Goal: Transaction & Acquisition: Purchase product/service

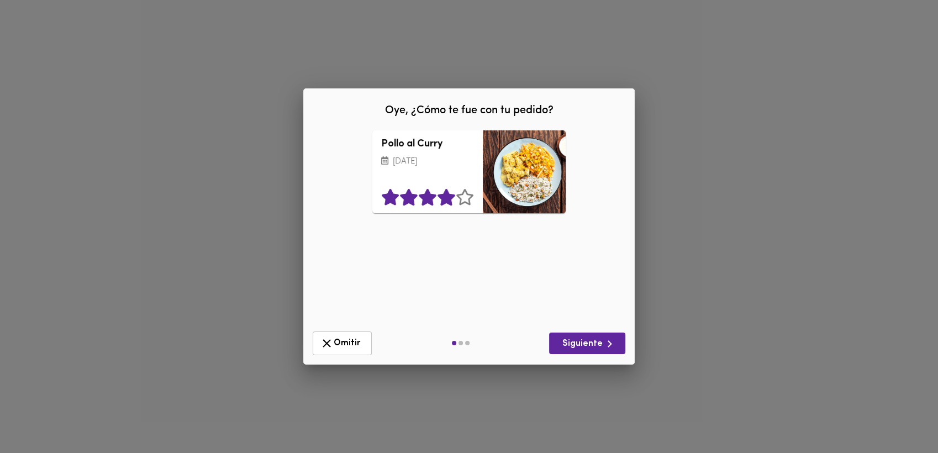
click at [450, 198] on icon at bounding box center [446, 197] width 17 height 17
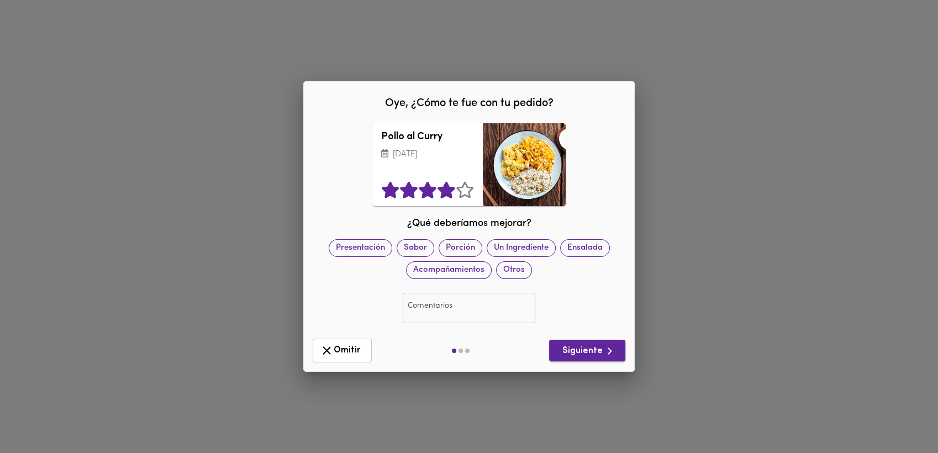
click at [592, 351] on span "Siguiente" at bounding box center [587, 351] width 59 height 14
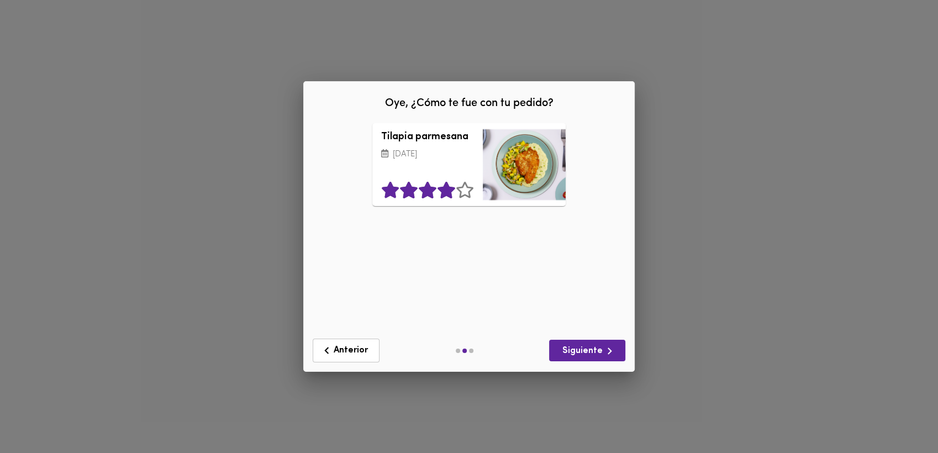
click at [450, 192] on icon at bounding box center [446, 190] width 17 height 17
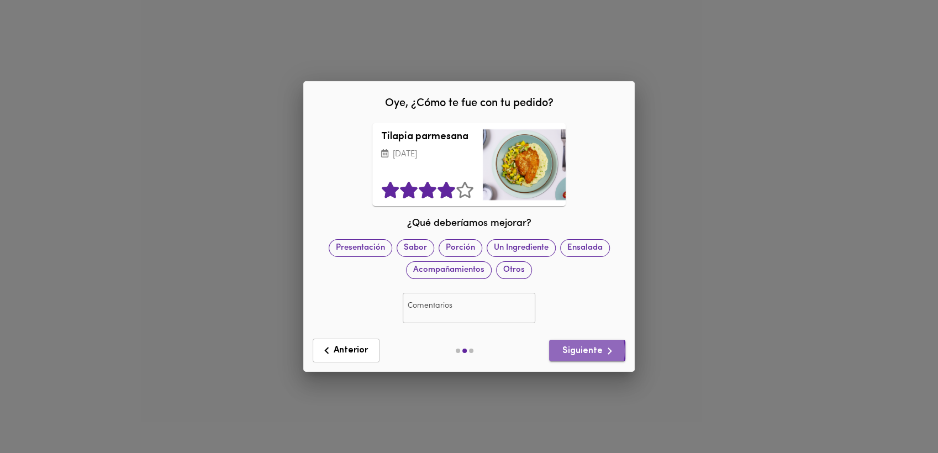
click at [576, 351] on span "Siguiente" at bounding box center [587, 351] width 59 height 14
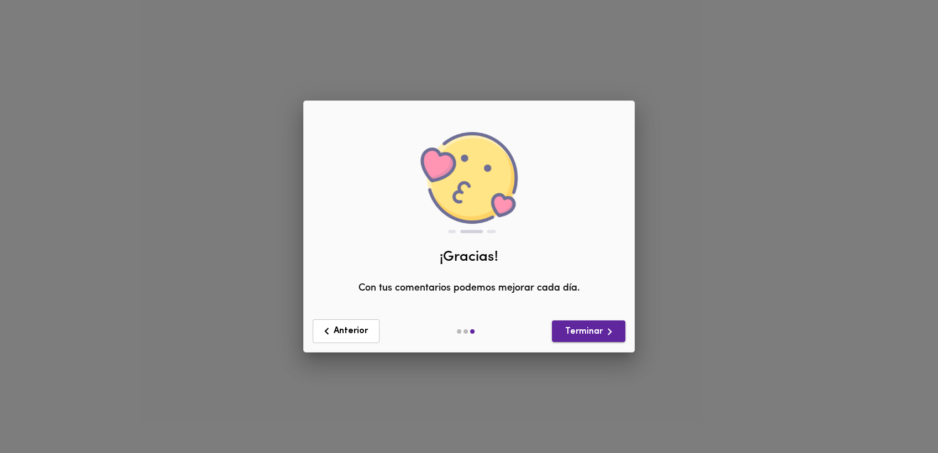
click at [583, 332] on span "Terminar" at bounding box center [589, 332] width 56 height 14
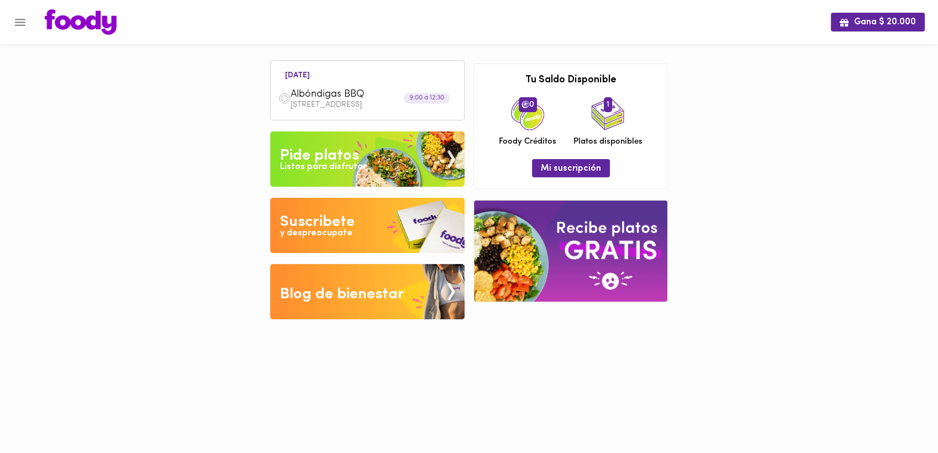
click at [351, 159] on div "Pide platos" at bounding box center [319, 156] width 79 height 22
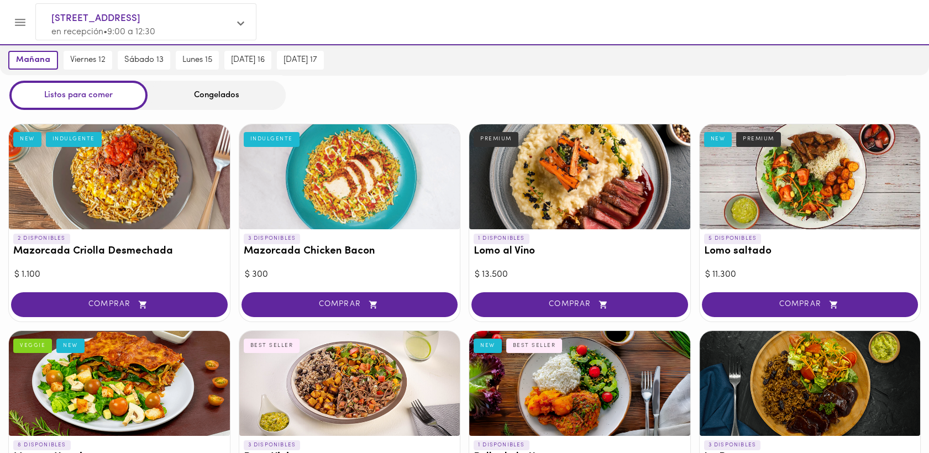
scroll to position [38, 0]
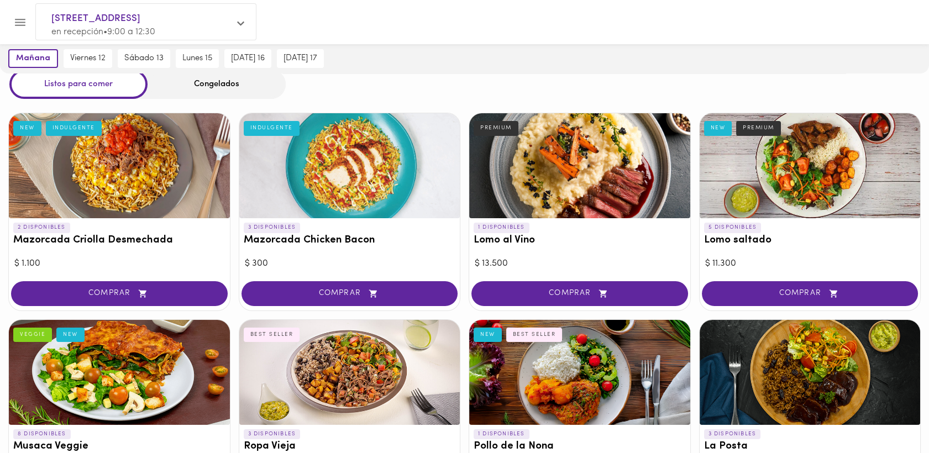
click at [93, 160] on div at bounding box center [119, 165] width 221 height 105
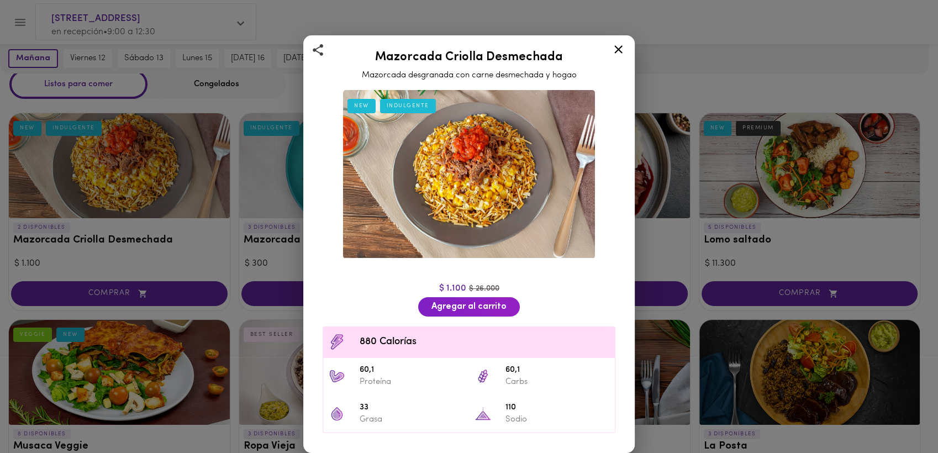
click at [619, 50] on icon at bounding box center [619, 49] width 8 height 8
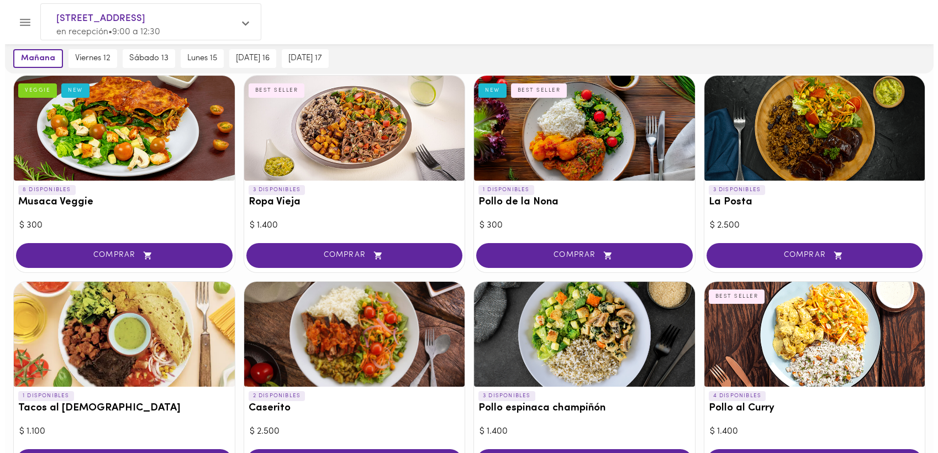
scroll to position [234, 0]
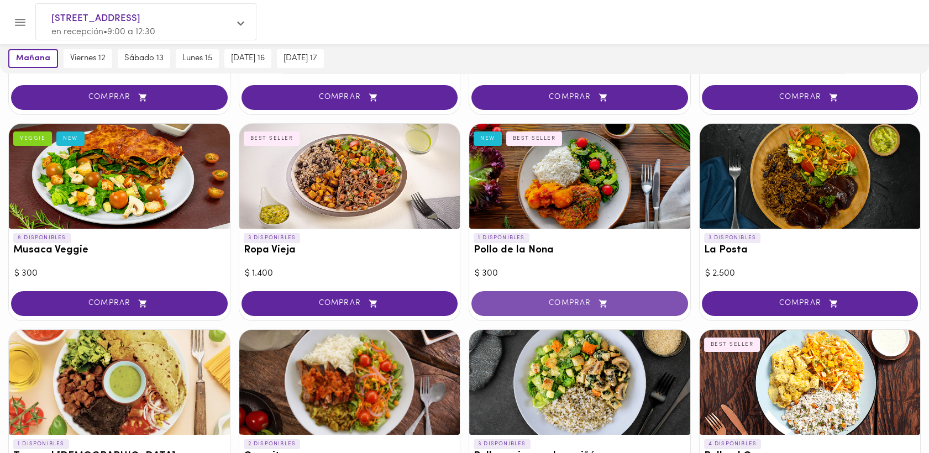
click at [579, 303] on span "COMPRAR" at bounding box center [579, 303] width 189 height 9
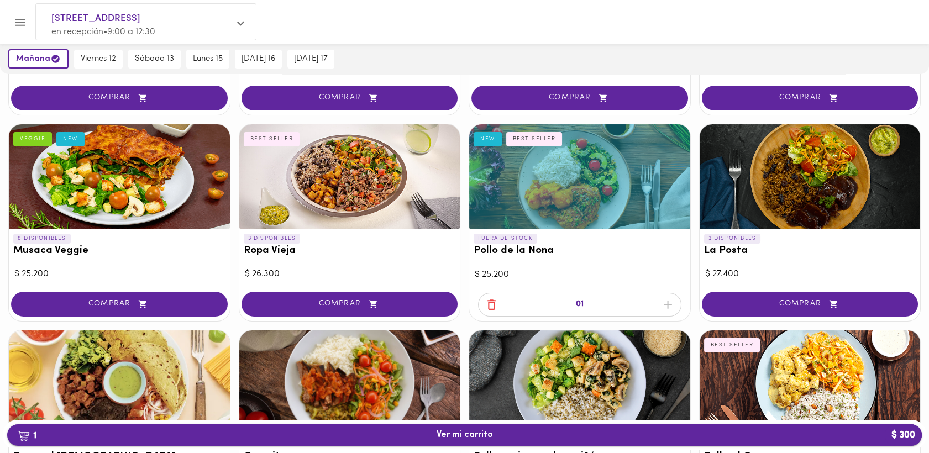
click at [455, 432] on span "1 Ver mi carrito $ 300" at bounding box center [465, 435] width 56 height 11
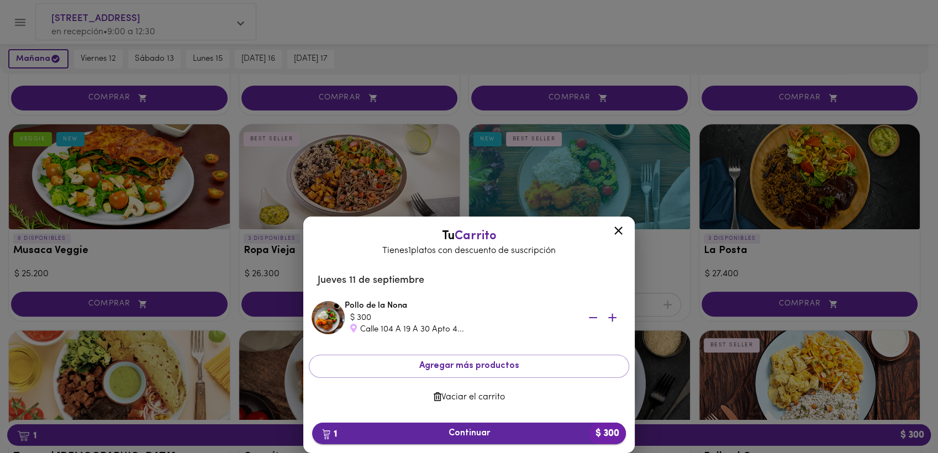
click at [472, 435] on span "1 Continuar $ 300" at bounding box center [469, 433] width 296 height 11
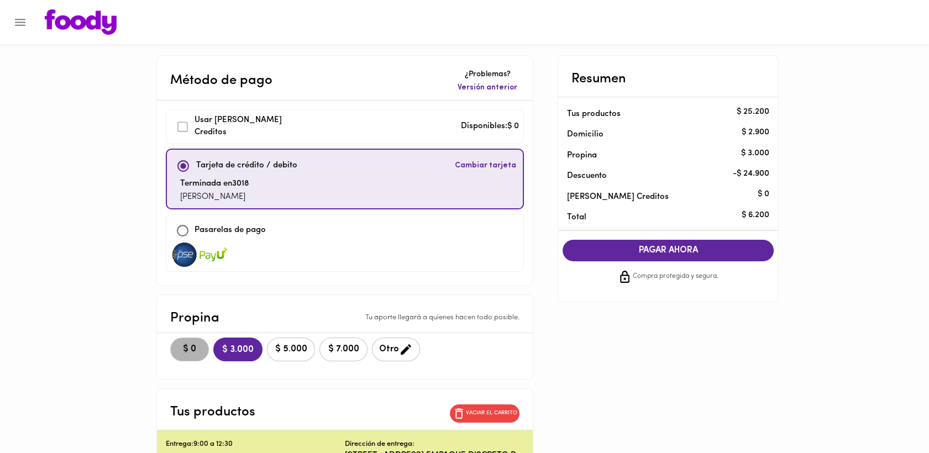
click at [177, 346] on span "$ 0" at bounding box center [189, 349] width 24 height 11
click at [665, 250] on span "PAGAR AHORA" at bounding box center [668, 250] width 189 height 11
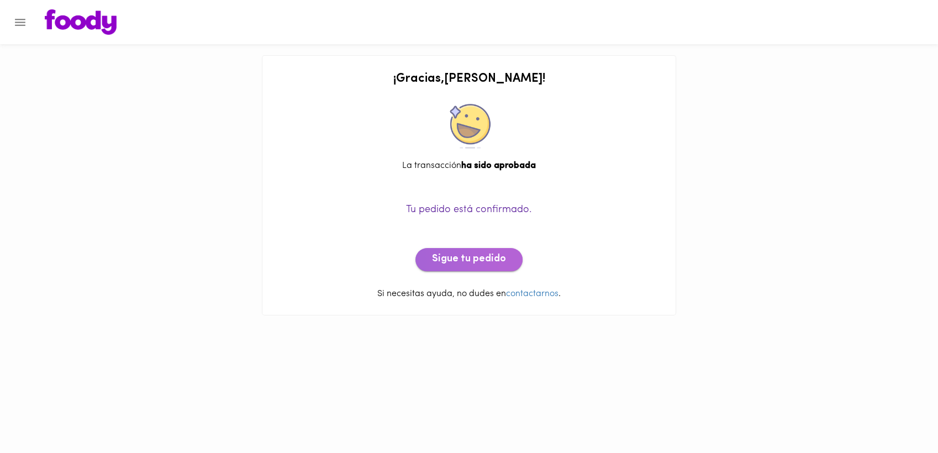
click at [473, 254] on span "Sigue tu pedido" at bounding box center [469, 260] width 74 height 12
